Goal: Information Seeking & Learning: Learn about a topic

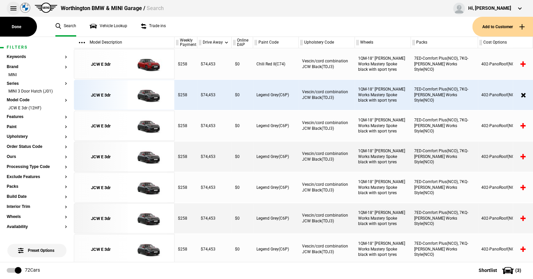
click at [13, 6] on button at bounding box center [13, 8] width 13 height 13
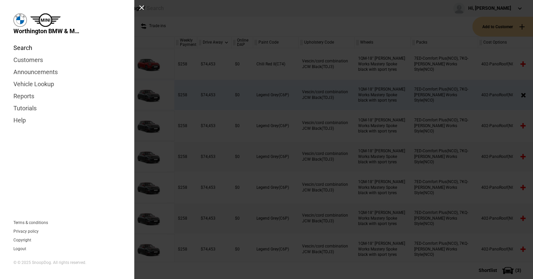
click at [25, 45] on link "Search" at bounding box center [66, 48] width 107 height 12
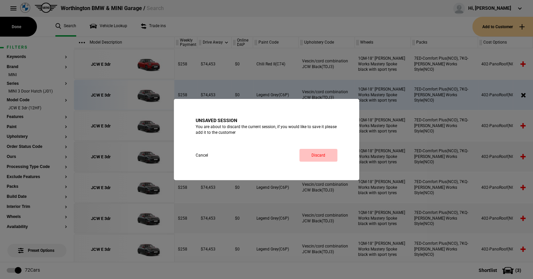
click at [322, 152] on link "Discard" at bounding box center [318, 155] width 38 height 13
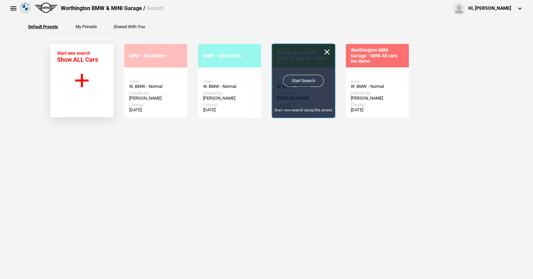
click at [297, 79] on link "Start Search" at bounding box center [303, 81] width 41 height 12
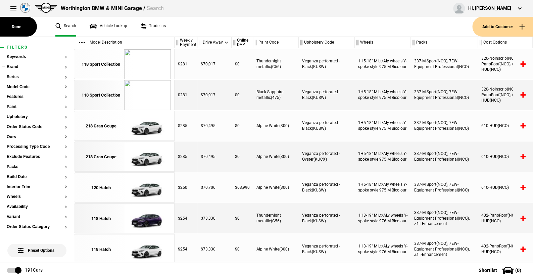
click at [14, 65] on button "Brand" at bounding box center [37, 67] width 60 height 5
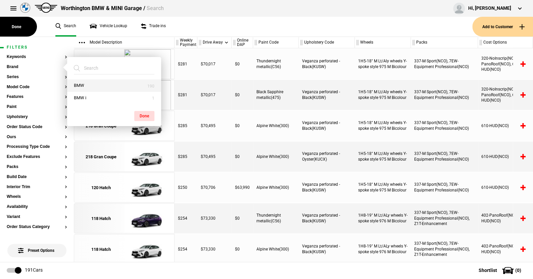
click at [94, 85] on button "BMW" at bounding box center [114, 86] width 94 height 12
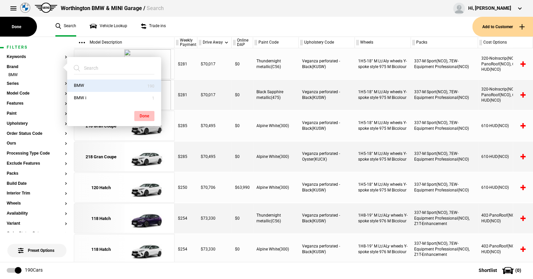
click at [140, 111] on button "Done" at bounding box center [144, 116] width 20 height 10
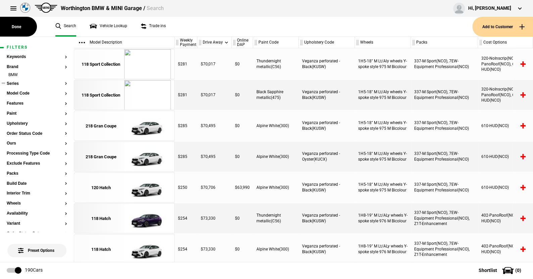
click at [17, 84] on button "Series" at bounding box center [37, 84] width 60 height 5
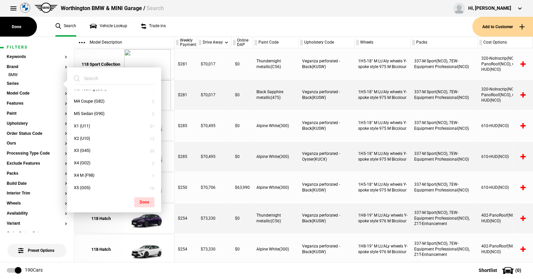
scroll to position [167, 0]
click at [80, 177] on button "X5 (G05)" at bounding box center [114, 176] width 94 height 12
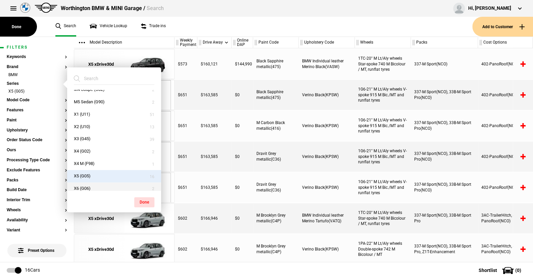
click at [81, 184] on button "X6 (G06)" at bounding box center [114, 189] width 94 height 12
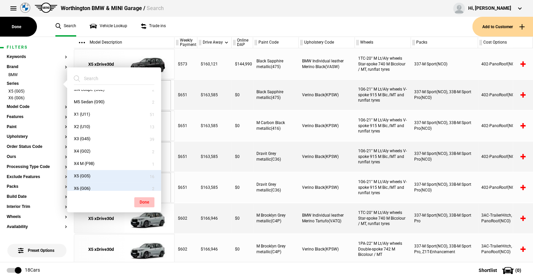
click at [145, 201] on button "Done" at bounding box center [144, 202] width 20 height 10
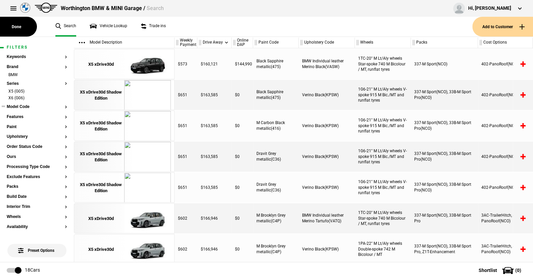
click at [24, 105] on button "Model Code" at bounding box center [37, 107] width 60 height 5
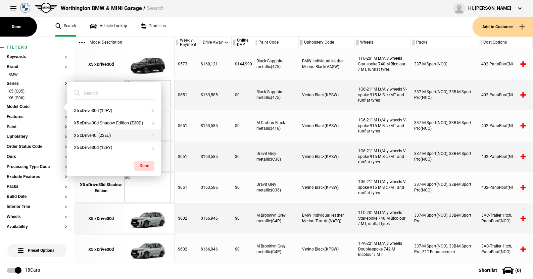
click at [99, 132] on button "X5 xDrive40i (22EU)" at bounding box center [114, 136] width 94 height 12
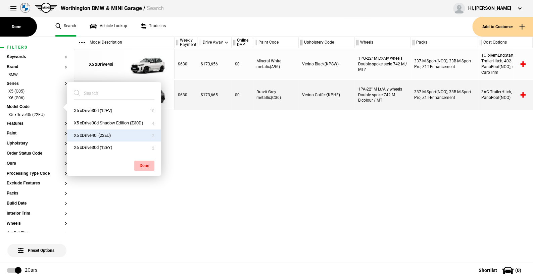
click at [143, 163] on button "Done" at bounding box center [144, 166] width 20 height 10
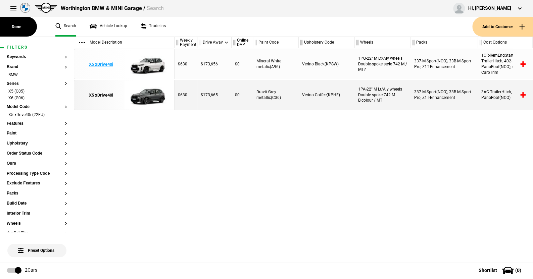
click at [145, 63] on img at bounding box center [147, 64] width 47 height 30
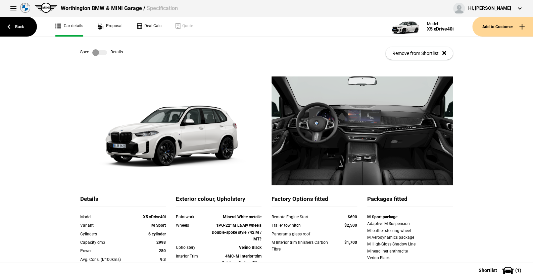
click at [100, 52] on label at bounding box center [99, 52] width 15 height 7
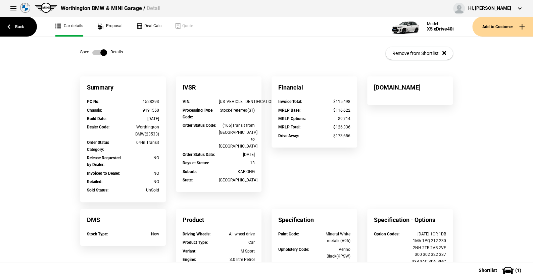
click at [92, 52] on label at bounding box center [99, 52] width 15 height 7
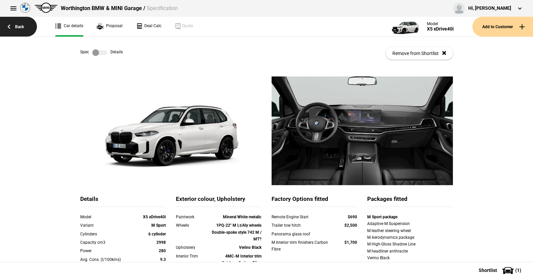
click at [18, 25] on link "Back" at bounding box center [18, 27] width 37 height 20
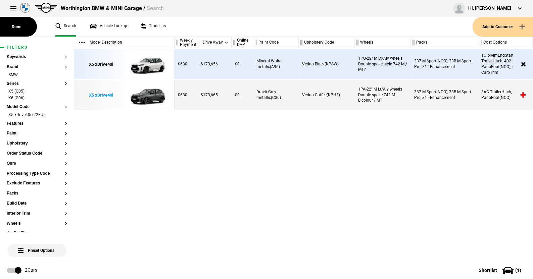
click at [148, 96] on img at bounding box center [147, 95] width 47 height 30
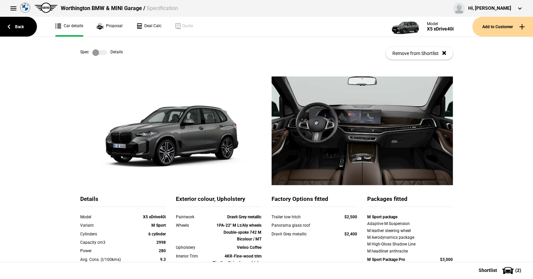
click at [103, 53] on label at bounding box center [99, 52] width 15 height 7
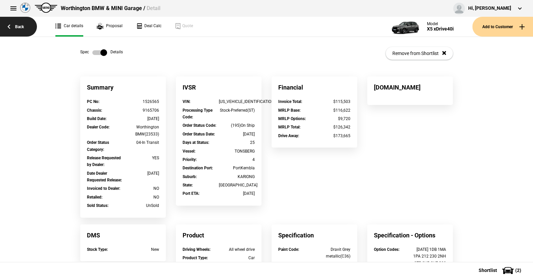
click at [22, 26] on link "Back" at bounding box center [18, 27] width 37 height 20
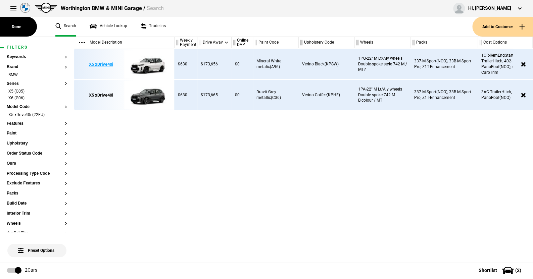
click at [153, 60] on img at bounding box center [147, 64] width 47 height 30
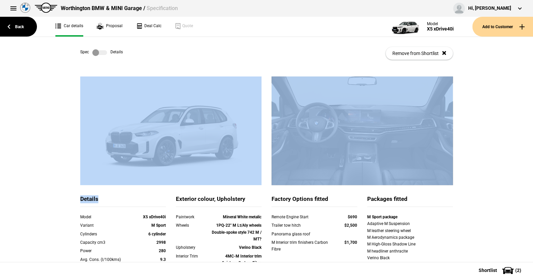
click at [104, 53] on label at bounding box center [99, 52] width 15 height 7
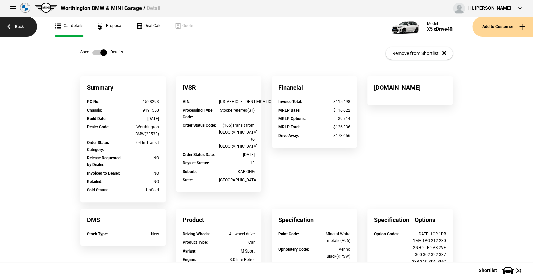
click at [18, 28] on link "Back" at bounding box center [18, 27] width 37 height 20
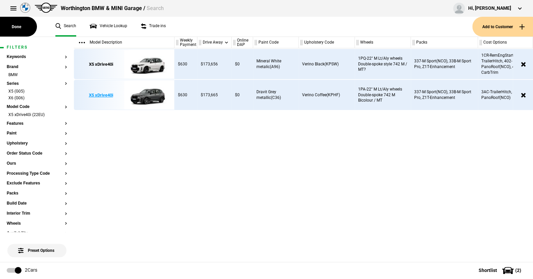
click at [150, 96] on img at bounding box center [147, 95] width 47 height 30
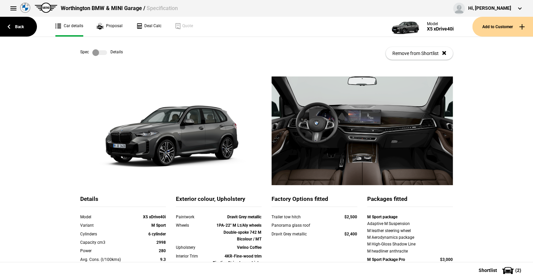
click at [102, 54] on label at bounding box center [99, 52] width 15 height 7
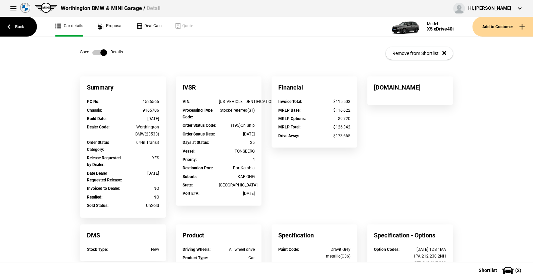
click at [92, 55] on label at bounding box center [99, 52] width 15 height 7
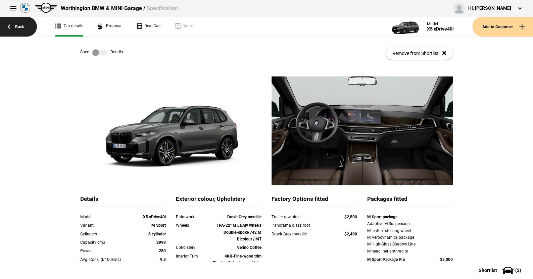
click at [19, 25] on link "Back" at bounding box center [18, 27] width 37 height 20
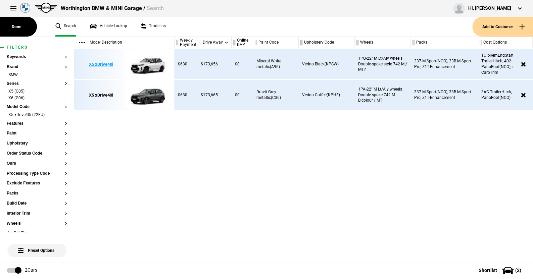
click at [147, 62] on img at bounding box center [147, 64] width 47 height 30
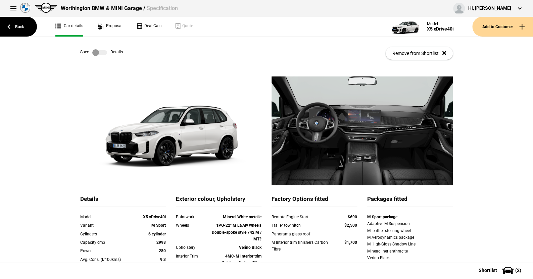
click at [22, 28] on link "Back" at bounding box center [18, 27] width 37 height 20
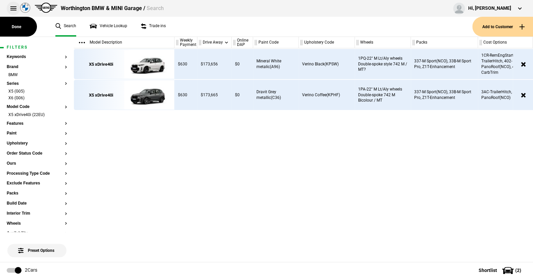
click at [11, 7] on button at bounding box center [13, 8] width 13 height 13
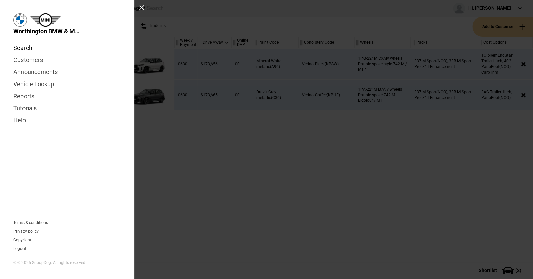
click at [28, 47] on link "Search" at bounding box center [66, 48] width 107 height 12
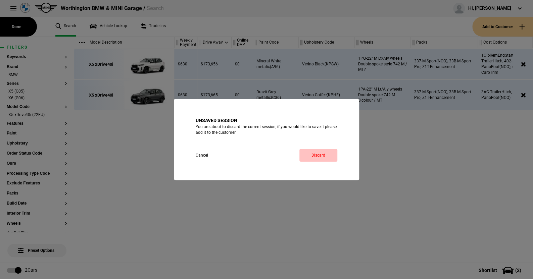
click at [321, 155] on link "Discard" at bounding box center [318, 155] width 38 height 13
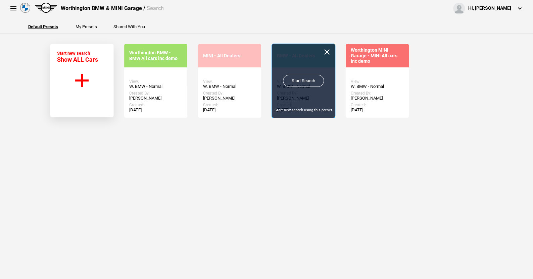
click at [292, 78] on link "Start Search" at bounding box center [303, 81] width 41 height 12
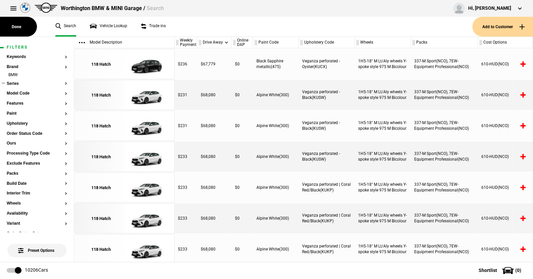
click at [13, 83] on button "Series" at bounding box center [37, 84] width 60 height 5
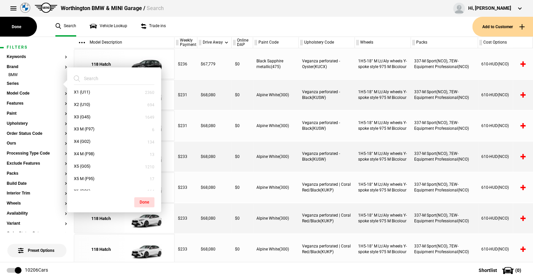
scroll to position [302, 0]
click at [82, 173] on button "X6 (G06)" at bounding box center [114, 178] width 94 height 12
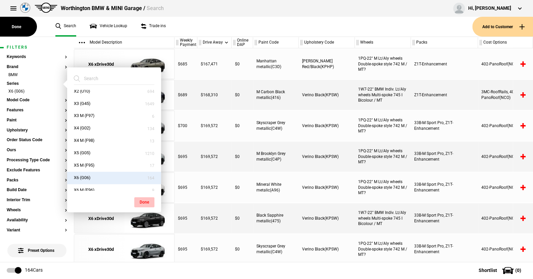
click at [144, 199] on button "Done" at bounding box center [144, 202] width 20 height 10
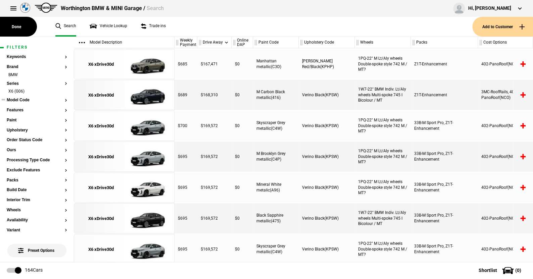
click at [21, 98] on button "Model Code" at bounding box center [37, 100] width 60 height 5
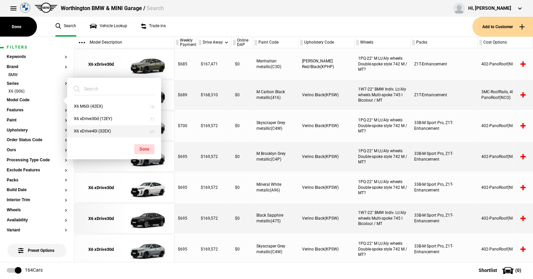
click at [88, 130] on button "X6 xDrive40i (32EX)" at bounding box center [114, 131] width 94 height 12
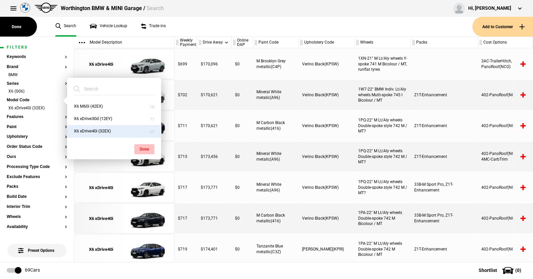
click at [147, 146] on button "Done" at bounding box center [144, 149] width 20 height 10
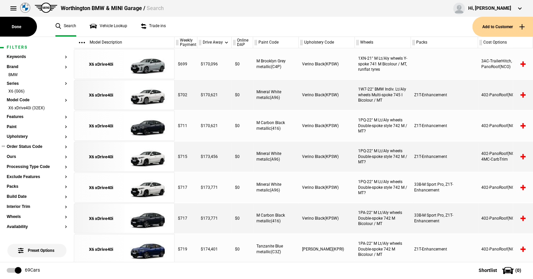
click at [27, 147] on button "Order Status Code" at bounding box center [37, 147] width 60 height 5
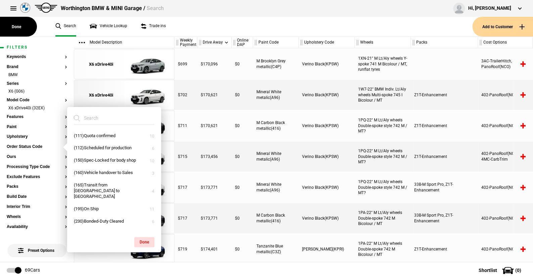
scroll to position [16, 0]
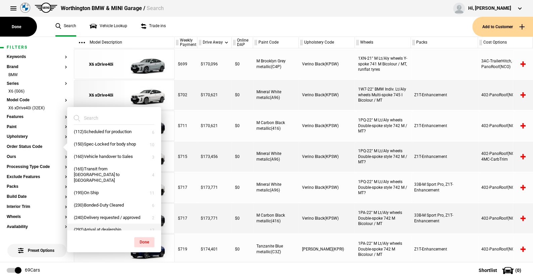
click at [94, 224] on button "(292)Arrival at dealership" at bounding box center [114, 230] width 94 height 12
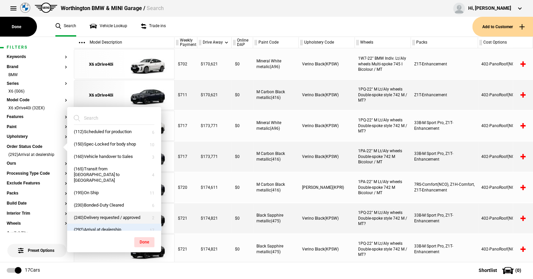
click at [96, 212] on button "(240)Delivery requested / approved" at bounding box center [114, 218] width 94 height 12
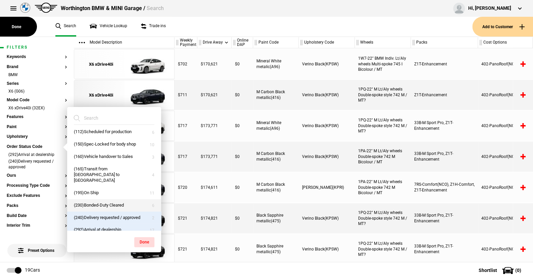
click at [88, 199] on button "(230)Bonded-Duty Cleared" at bounding box center [114, 205] width 94 height 12
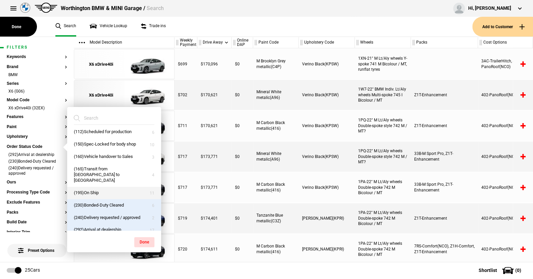
click at [86, 188] on button "(195)On Ship" at bounding box center [114, 193] width 94 height 12
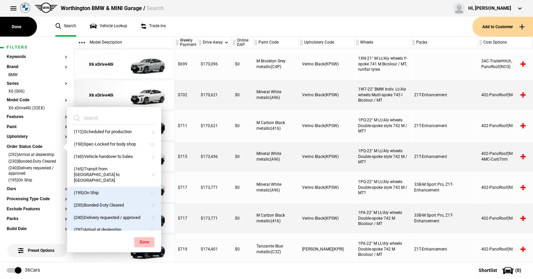
click at [145, 238] on button "Done" at bounding box center [144, 242] width 20 height 10
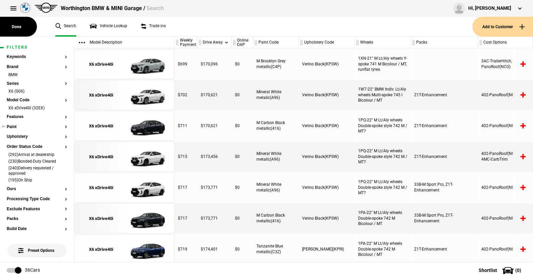
click at [11, 126] on button "Paint" at bounding box center [37, 127] width 60 height 5
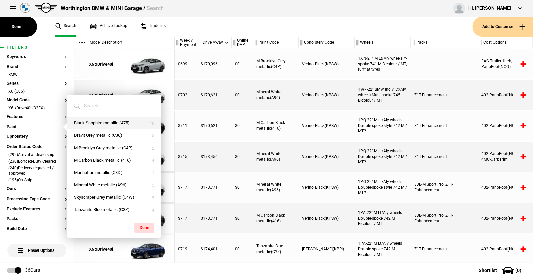
click at [98, 122] on button "Black Sapphire metallic (475)" at bounding box center [114, 123] width 94 height 12
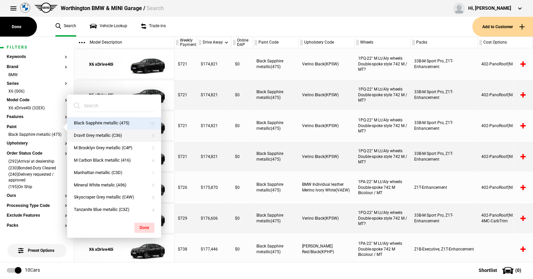
click at [98, 133] on button "Dravit Grey metallic (C36)" at bounding box center [114, 136] width 94 height 12
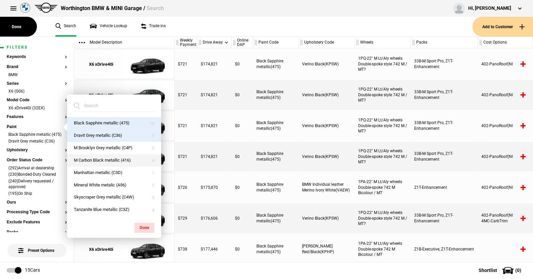
click at [98, 159] on button "M Carbon Black metallic (416)" at bounding box center [114, 160] width 94 height 12
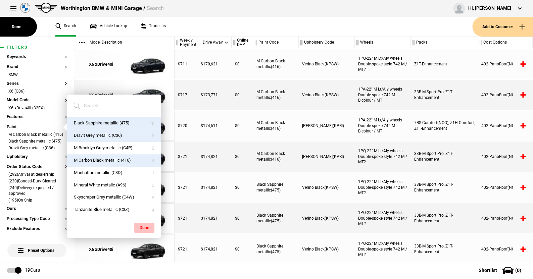
click at [144, 225] on button "Done" at bounding box center [144, 228] width 20 height 10
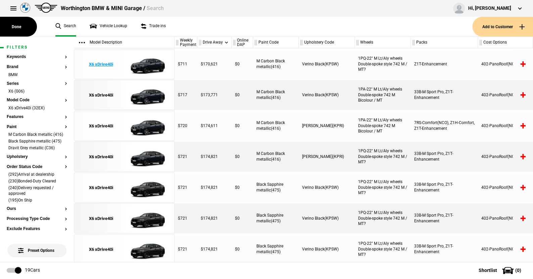
click at [150, 66] on img at bounding box center [147, 64] width 47 height 30
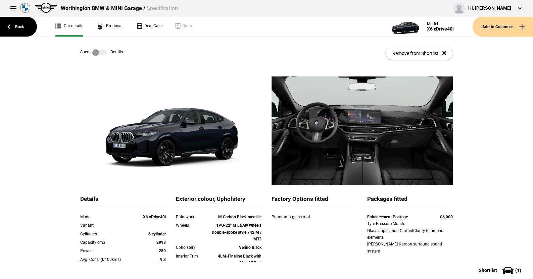
click at [21, 75] on div "Spec Details Remove from Shortlist" at bounding box center [266, 57] width 533 height 40
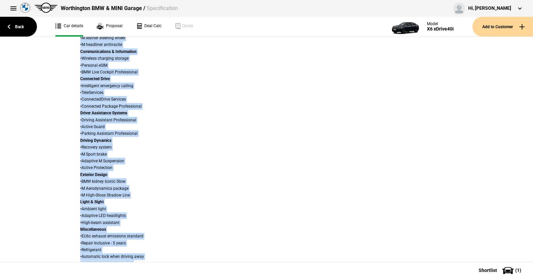
scroll to position [420, 0]
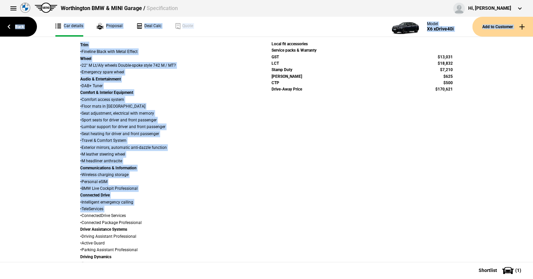
scroll to position [0, 0]
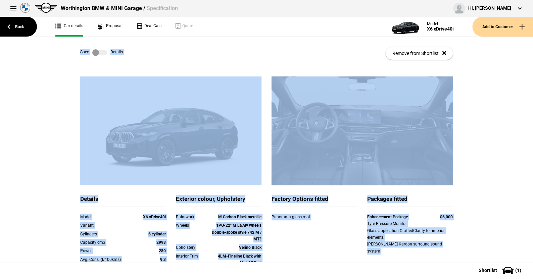
drag, startPoint x: 51, startPoint y: 72, endPoint x: 52, endPoint y: 46, distance: 26.2
click at [52, 46] on div "Spec Details Remove from Shortlist Details Model X6 xDrive40i Variant Cylinders…" at bounding box center [266, 149] width 533 height 225
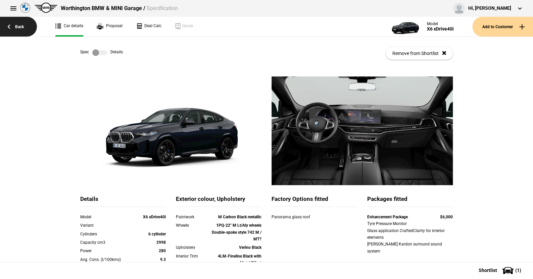
click at [21, 28] on link "Back" at bounding box center [18, 27] width 37 height 20
